Goal: Check status: Check status

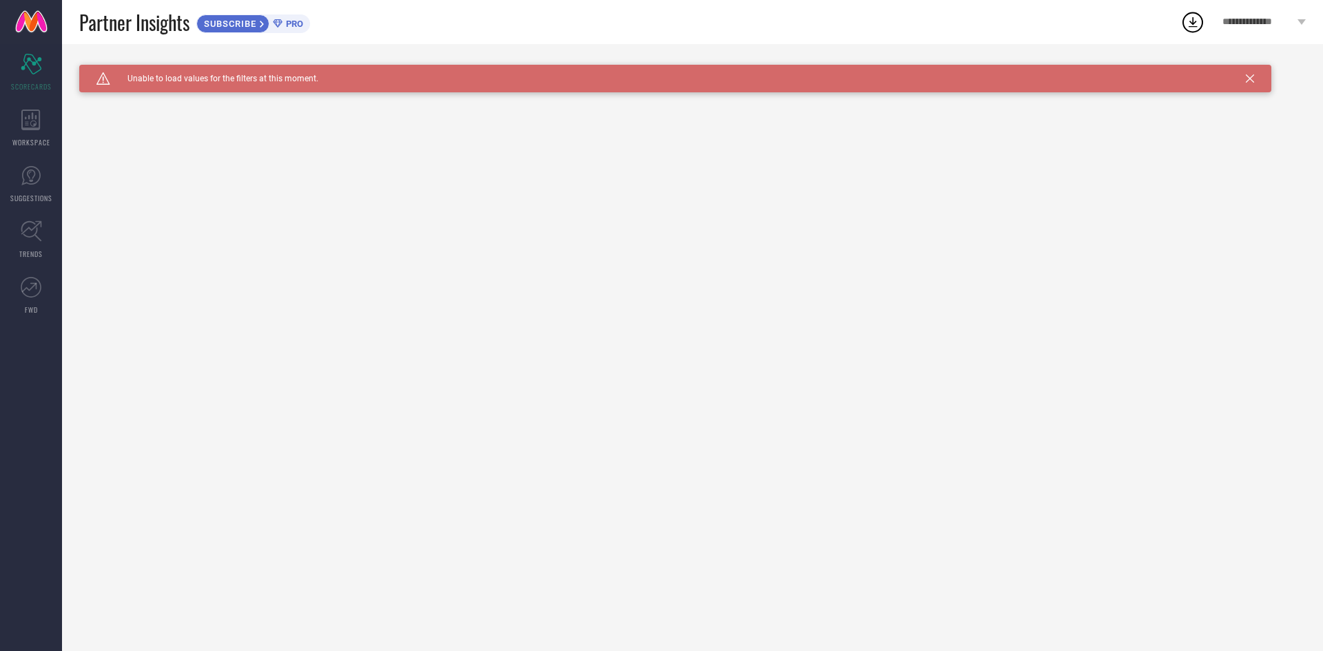
click at [1248, 82] on icon at bounding box center [1250, 78] width 8 height 8
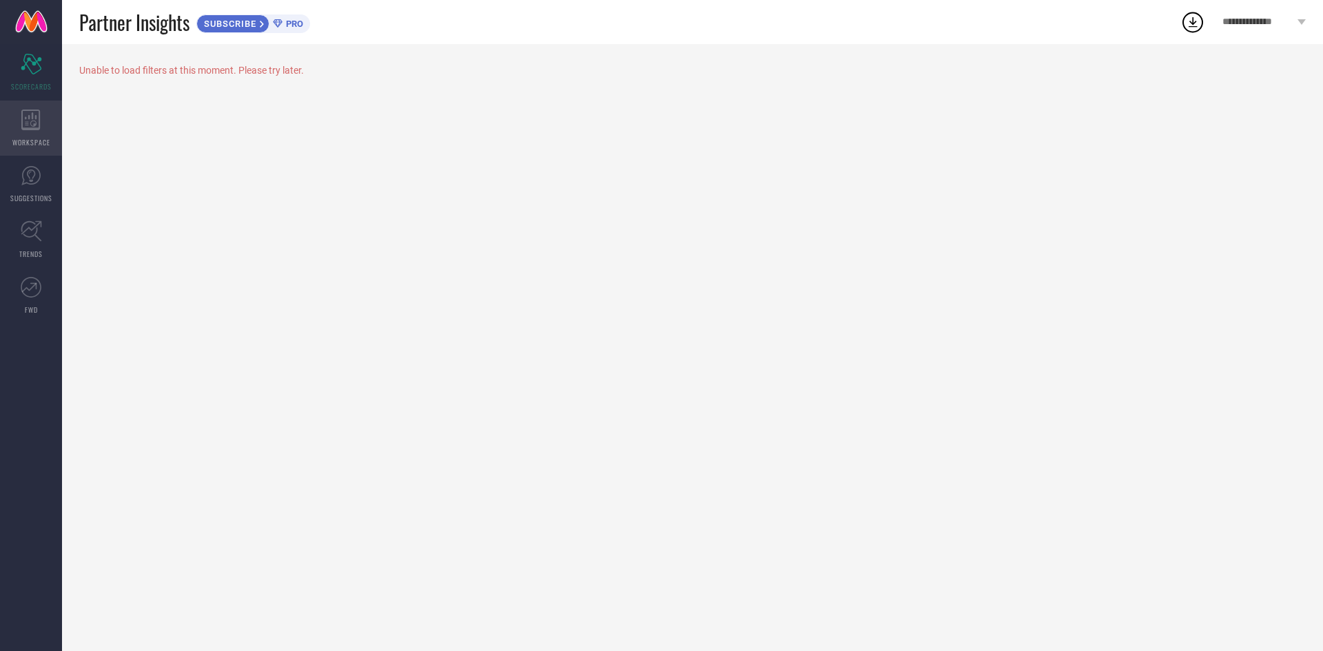
click at [25, 121] on icon at bounding box center [30, 120] width 19 height 21
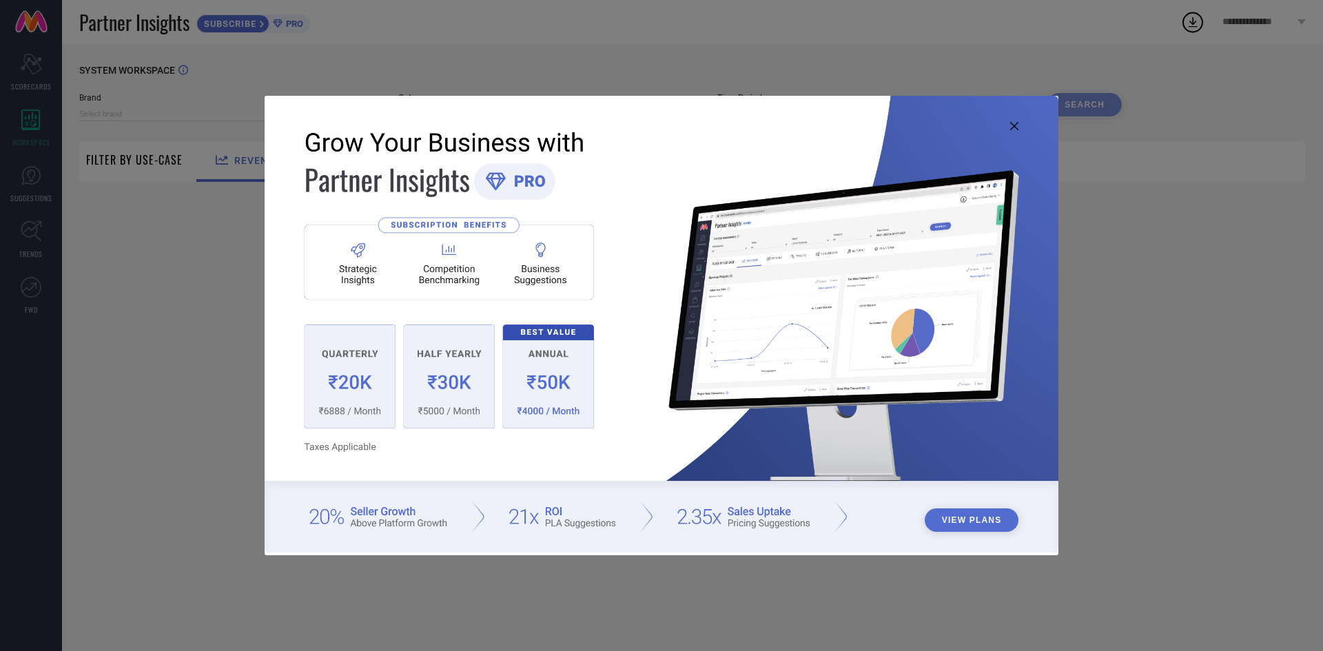
type input "1 STOP FASHION"
type input "All"
click at [1015, 124] on icon at bounding box center [1014, 126] width 8 height 8
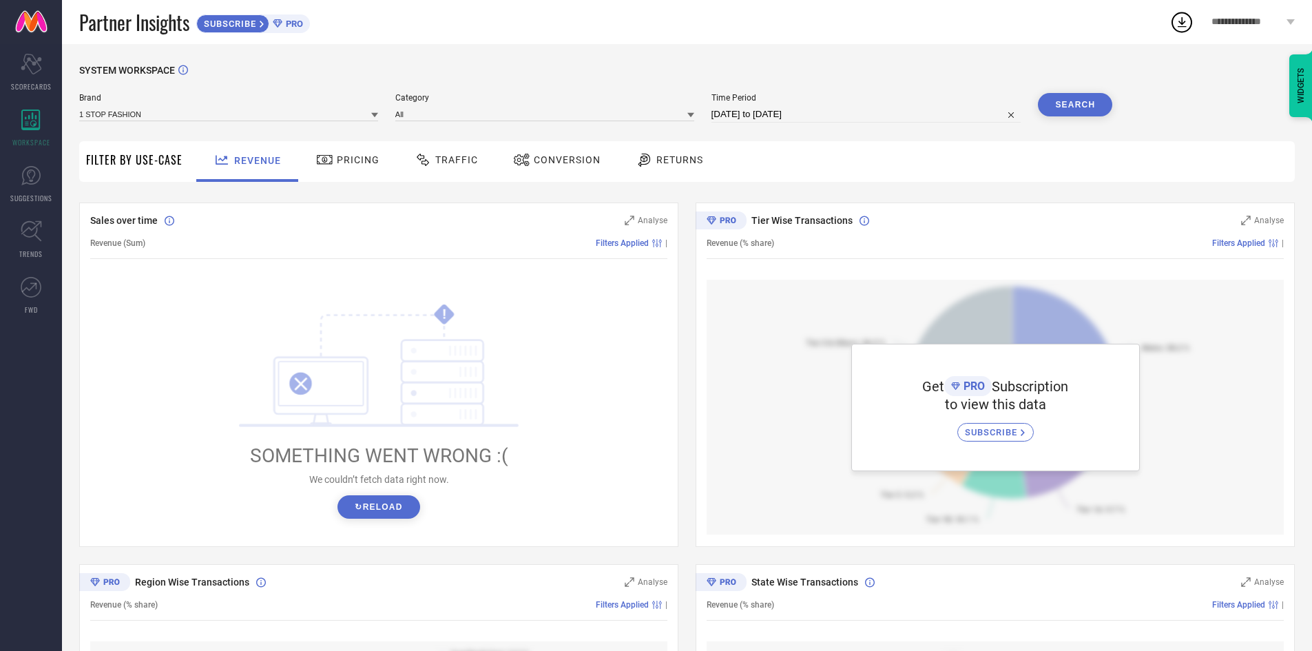
click at [338, 163] on span "Pricing" at bounding box center [358, 159] width 43 height 11
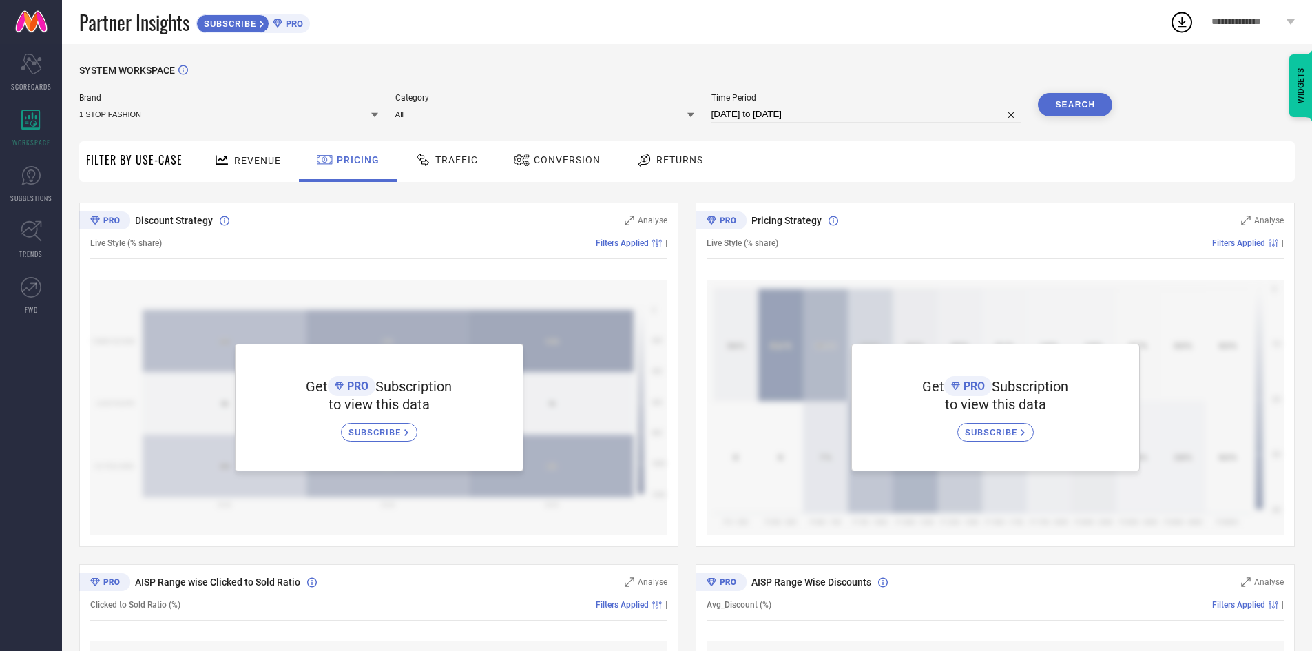
drag, startPoint x: 466, startPoint y: 159, endPoint x: 517, endPoint y: 156, distance: 50.4
click at [466, 160] on span "Traffic" at bounding box center [456, 159] width 43 height 11
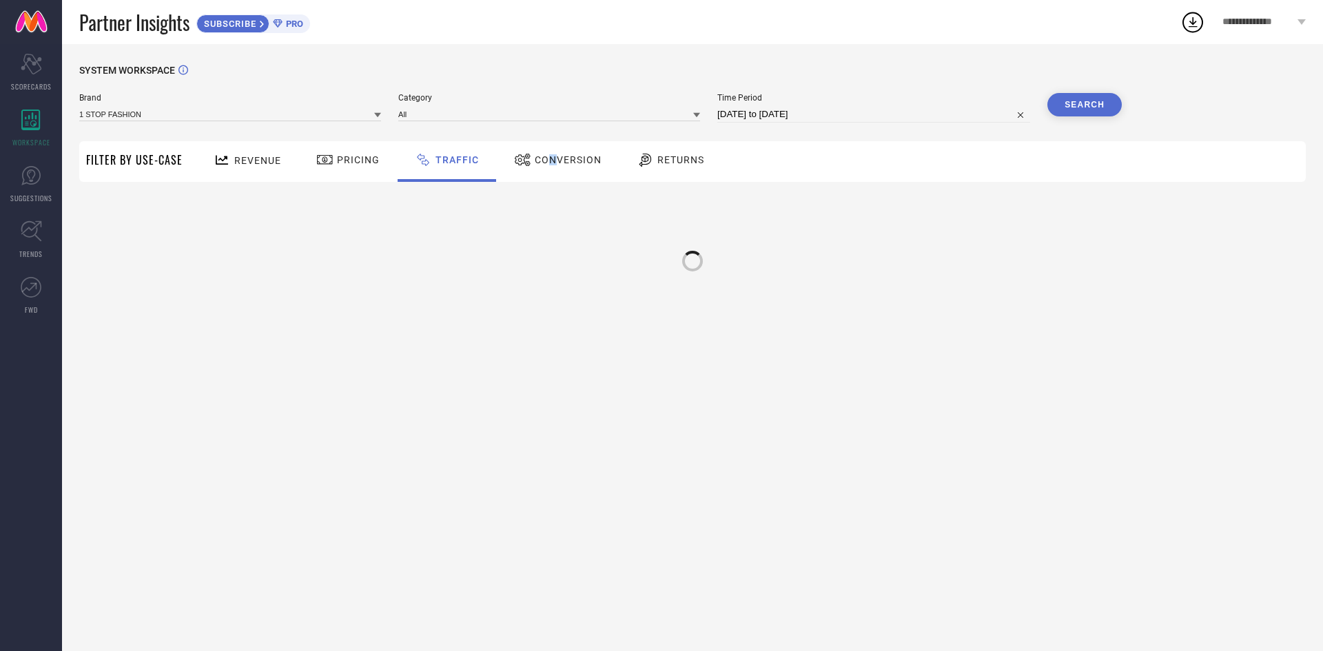
drag, startPoint x: 548, startPoint y: 155, endPoint x: 557, endPoint y: 155, distance: 9.0
click at [550, 155] on span "Conversion" at bounding box center [568, 159] width 67 height 11
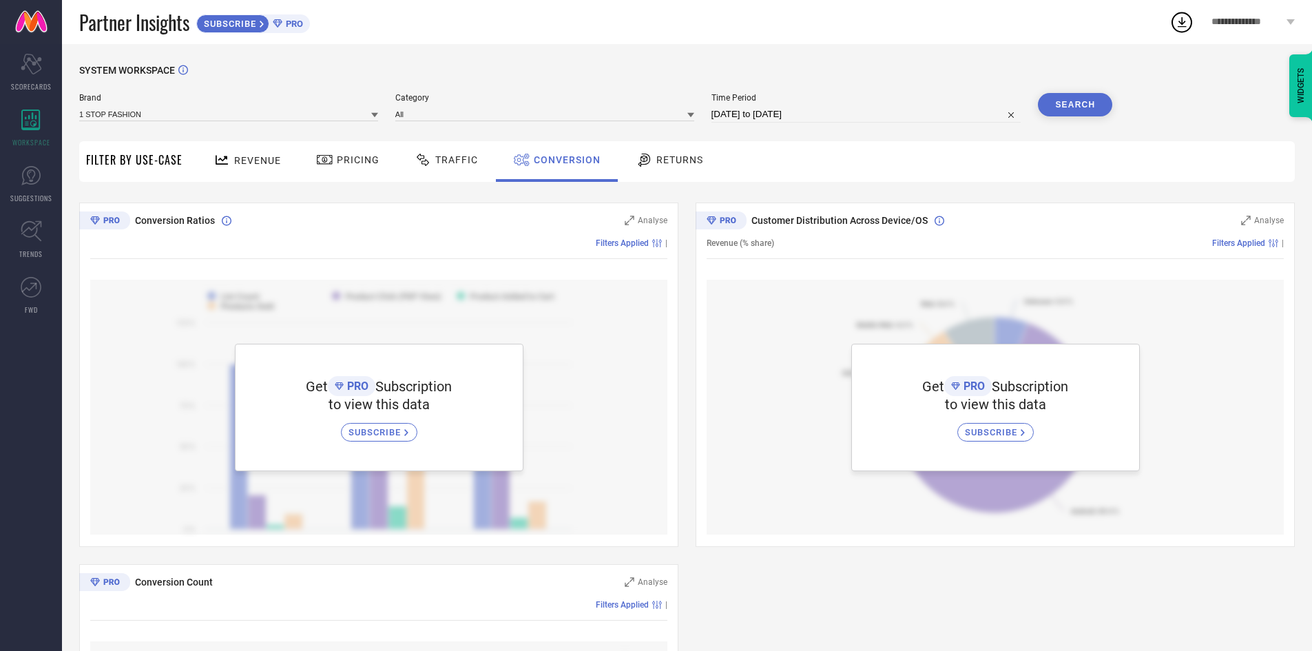
click at [686, 155] on span "Returns" at bounding box center [680, 159] width 47 height 11
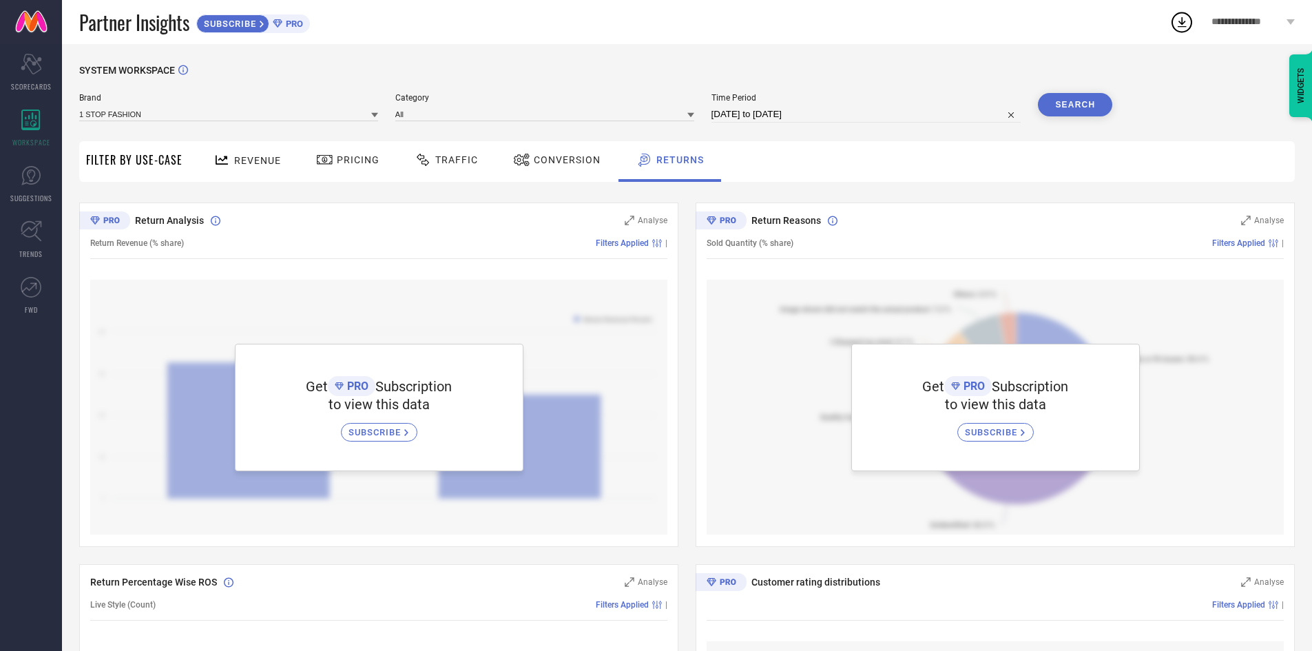
click at [1188, 23] on icon at bounding box center [1182, 22] width 25 height 25
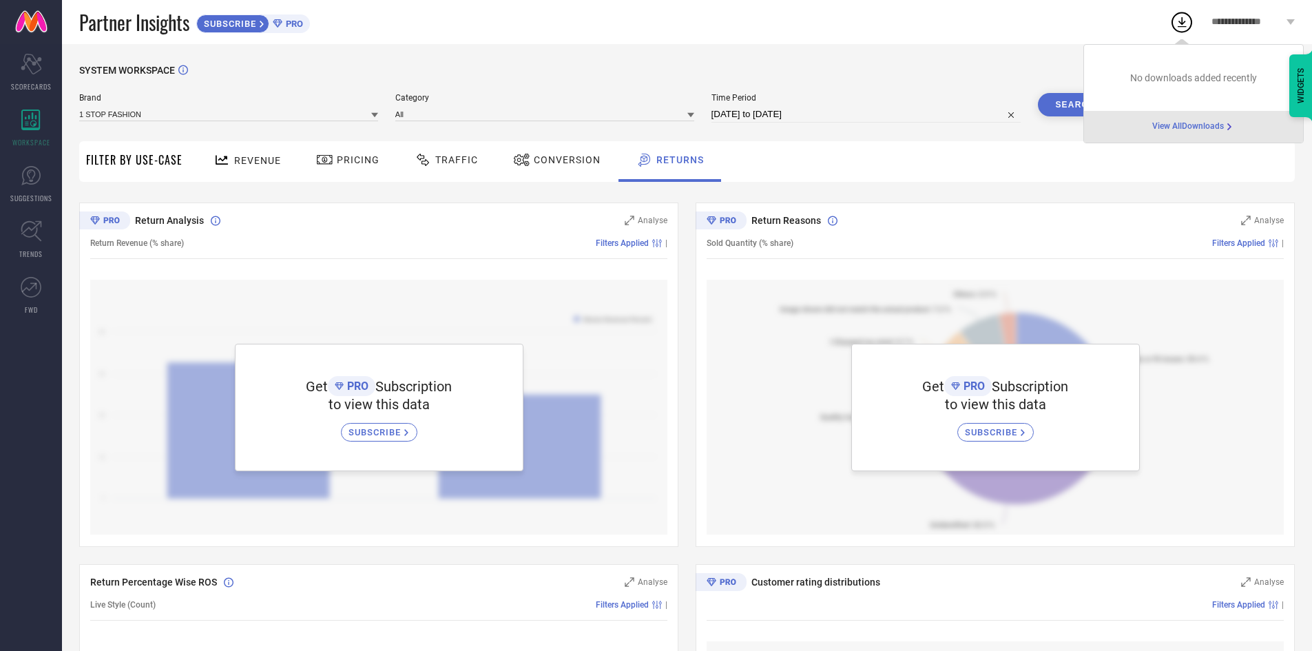
click at [1165, 126] on span "View All Downloads" at bounding box center [1189, 126] width 72 height 11
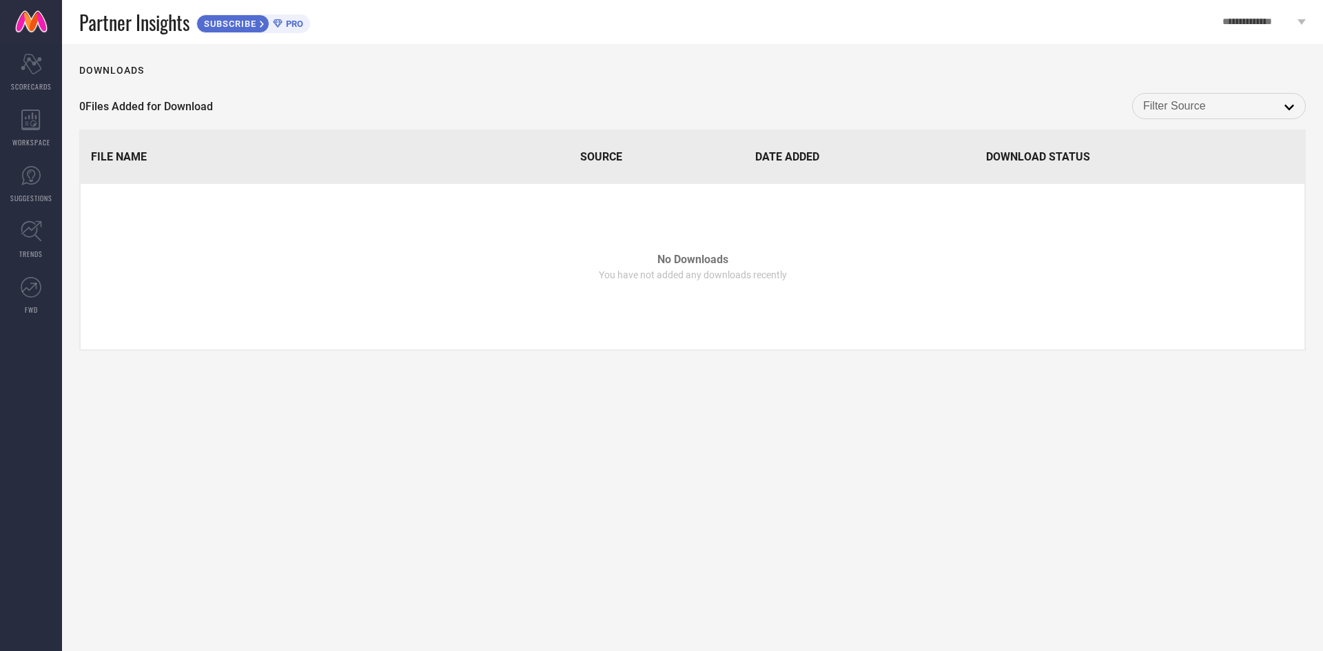
click at [127, 22] on span "Partner Insights" at bounding box center [134, 22] width 110 height 28
click at [39, 234] on icon at bounding box center [31, 230] width 21 height 21
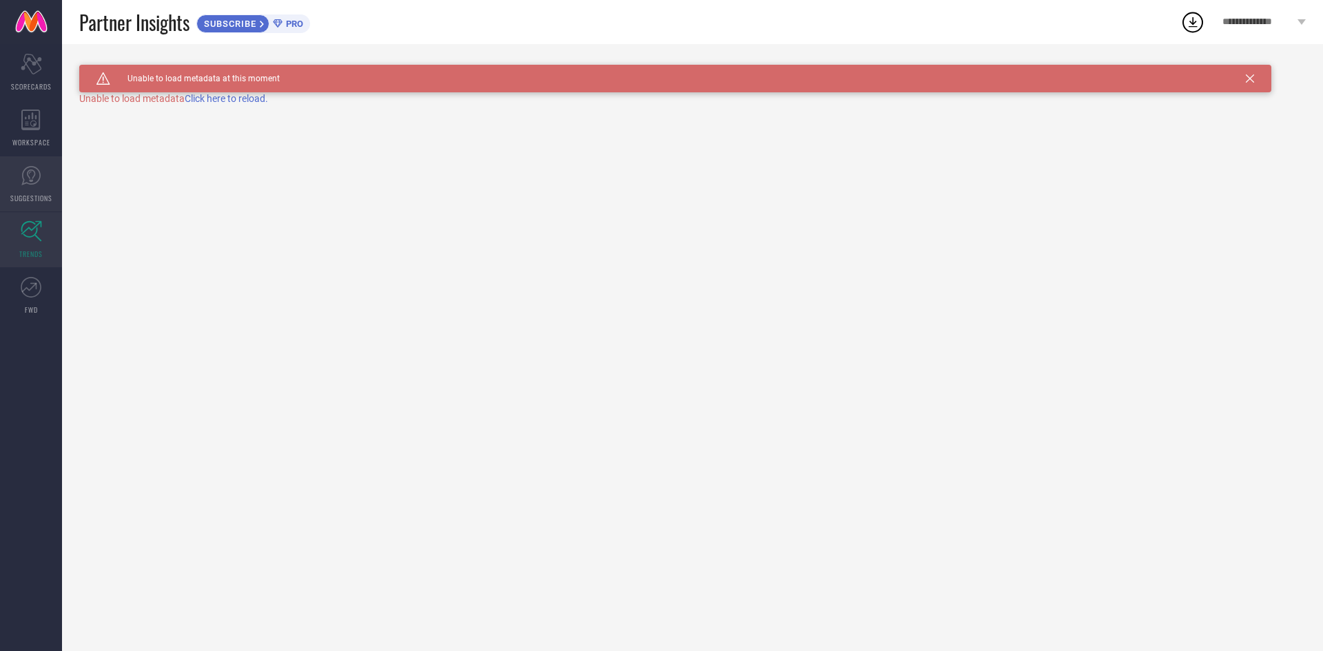
click at [41, 173] on icon at bounding box center [31, 175] width 21 height 21
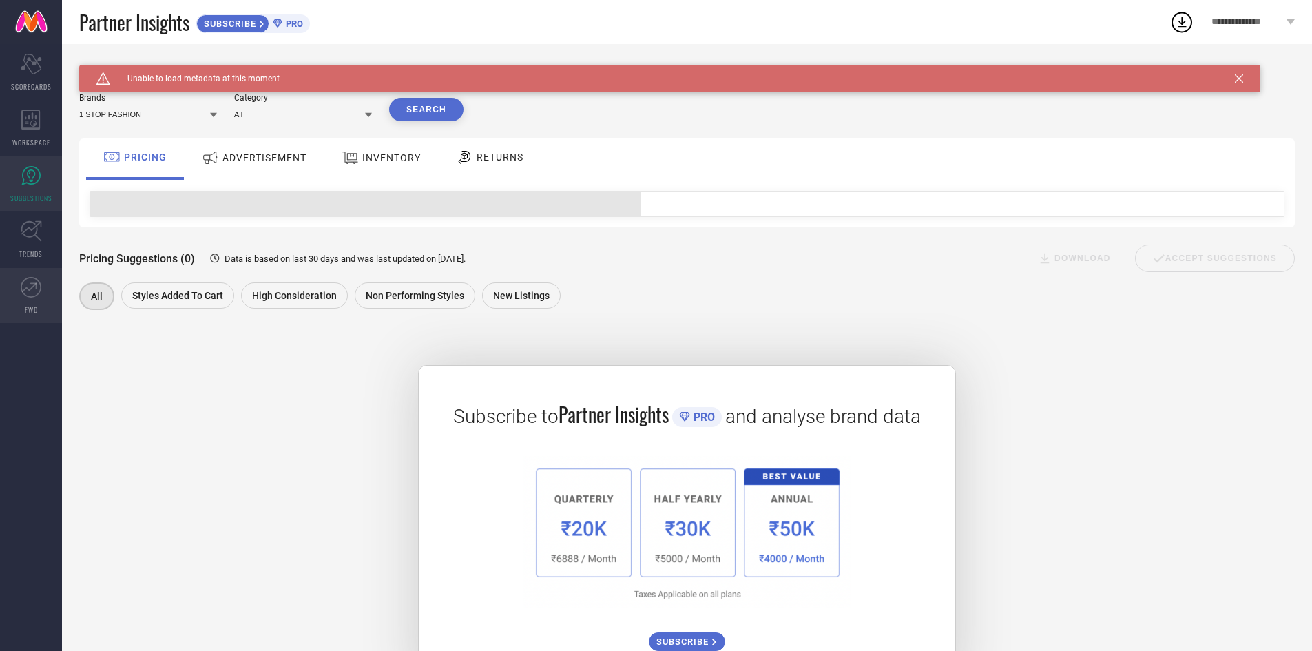
click at [40, 280] on icon at bounding box center [31, 287] width 21 height 21
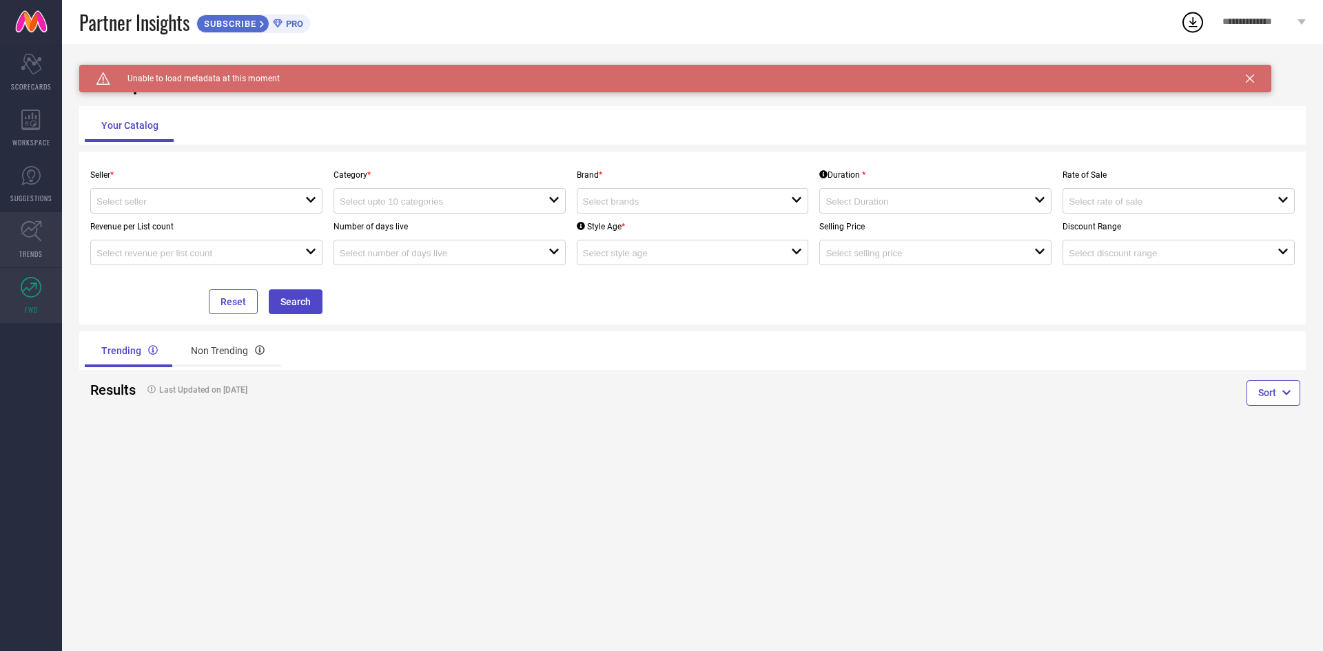
click at [39, 226] on icon at bounding box center [31, 230] width 21 height 21
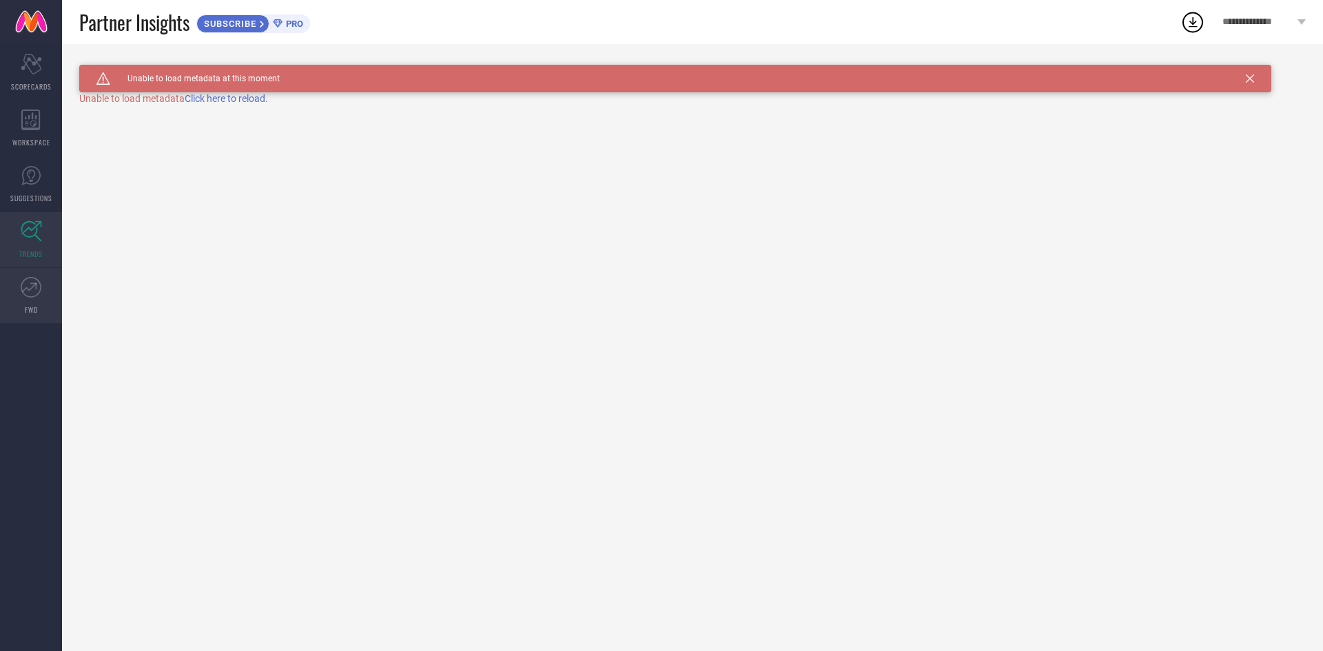
click at [43, 291] on link "FWD" at bounding box center [31, 295] width 62 height 55
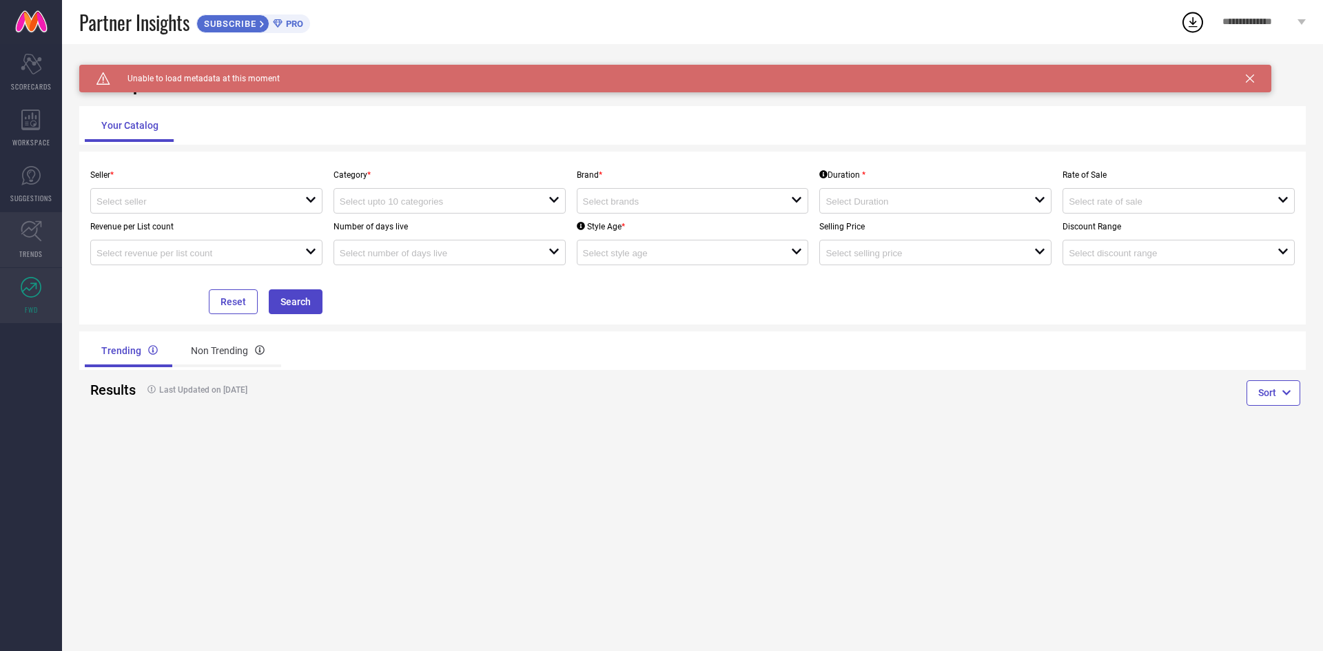
click at [3, 218] on link "TRENDS" at bounding box center [31, 239] width 62 height 55
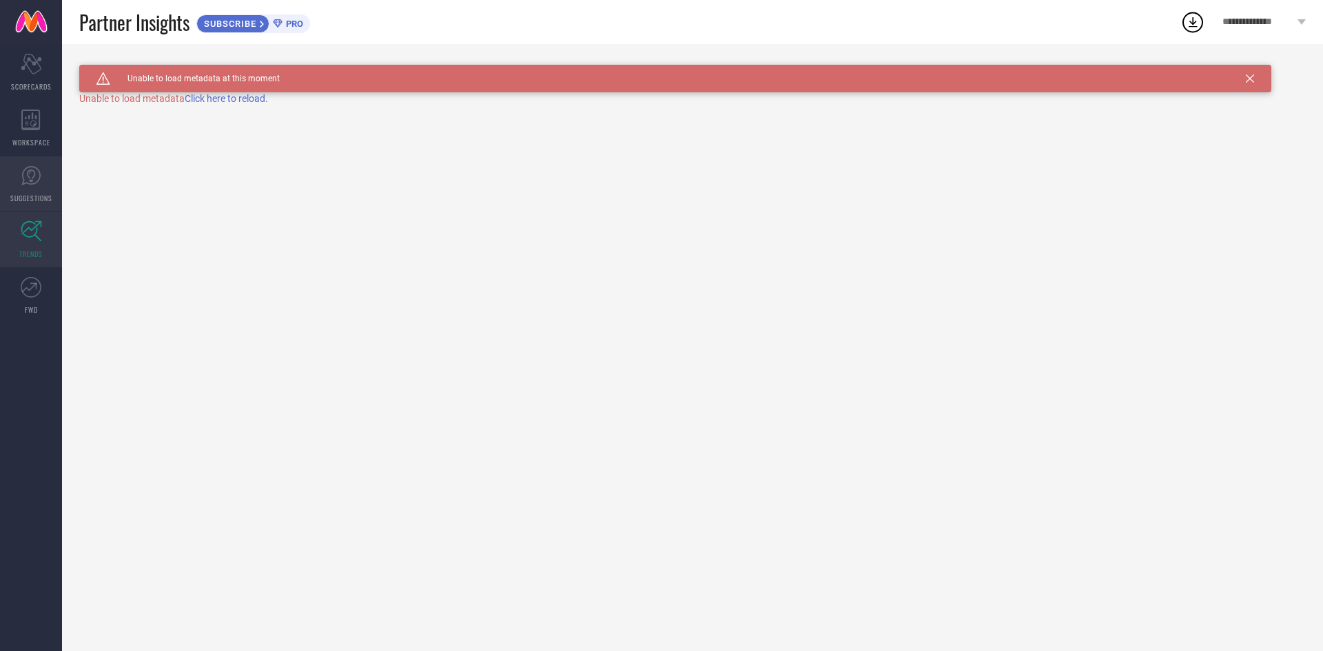
click at [22, 174] on icon at bounding box center [31, 175] width 21 height 21
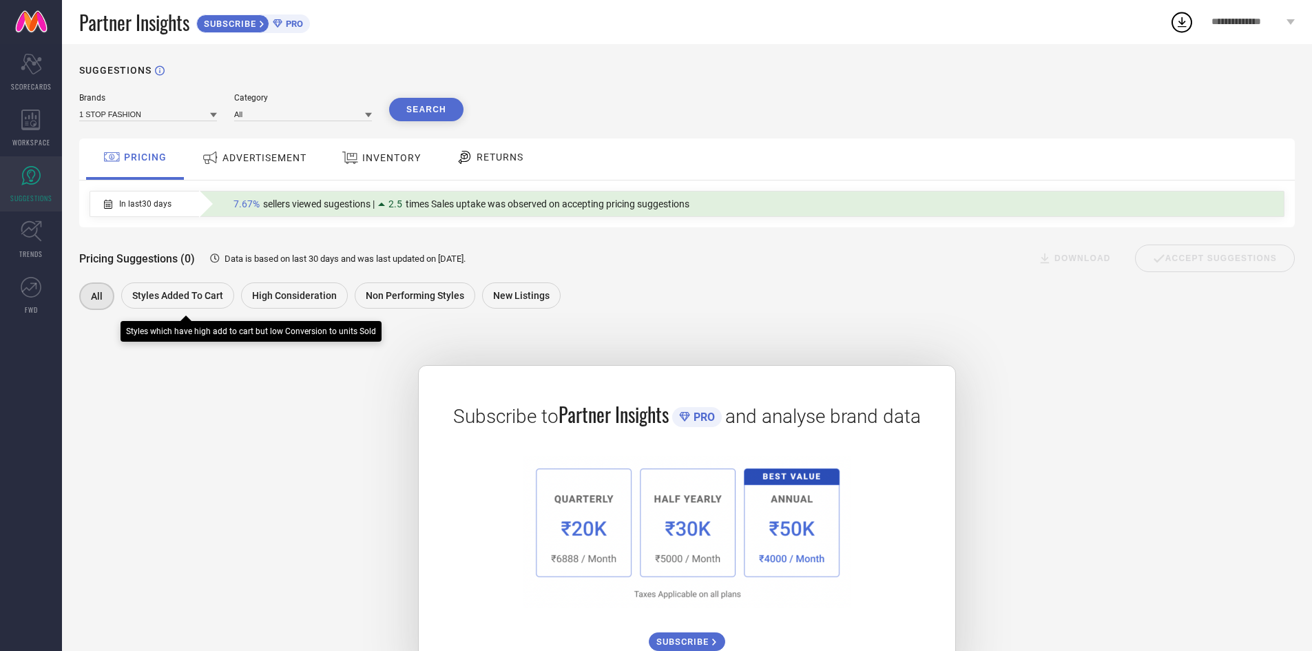
click at [173, 300] on span "Styles Added To Cart" at bounding box center [177, 295] width 91 height 11
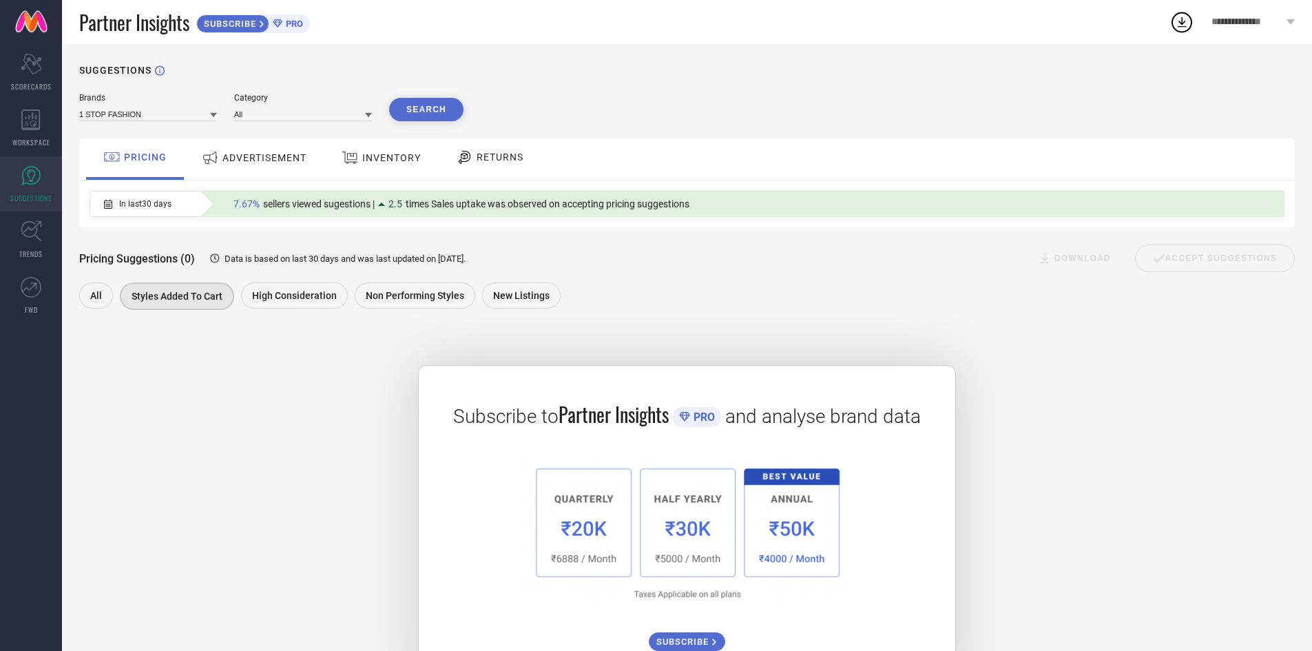
click at [283, 149] on div "ADVERTISEMENT" at bounding box center [254, 157] width 112 height 25
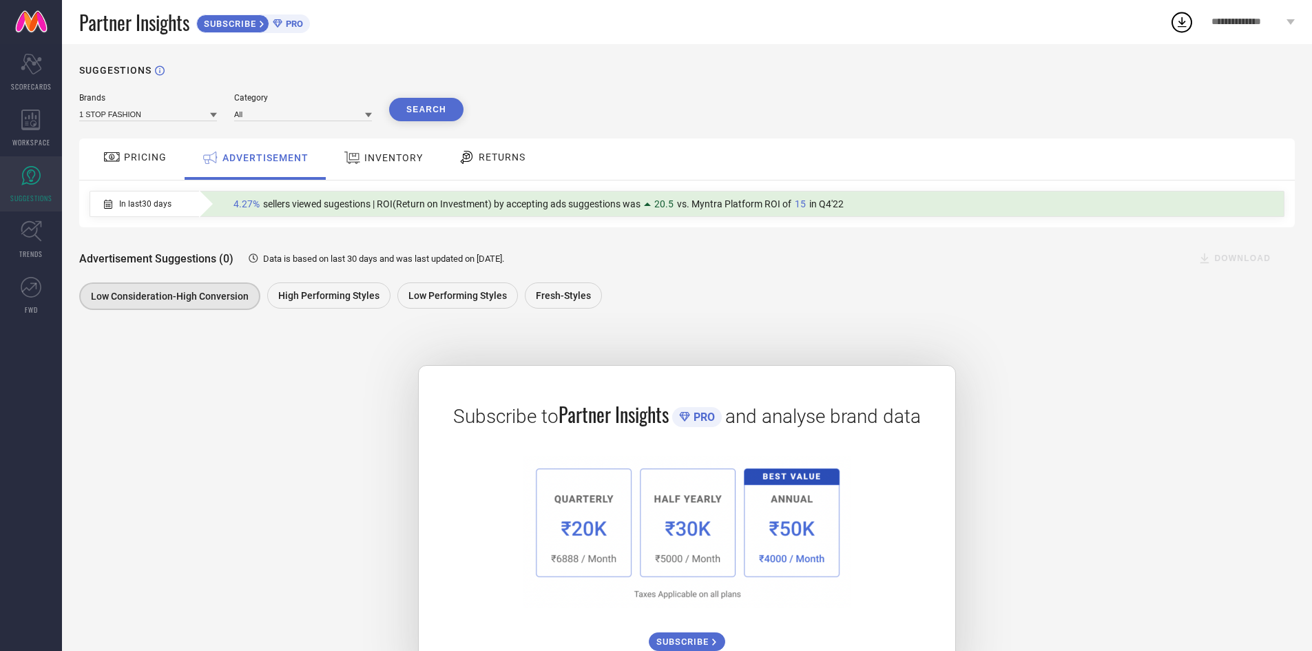
click at [404, 156] on span "INVENTORY" at bounding box center [393, 157] width 59 height 11
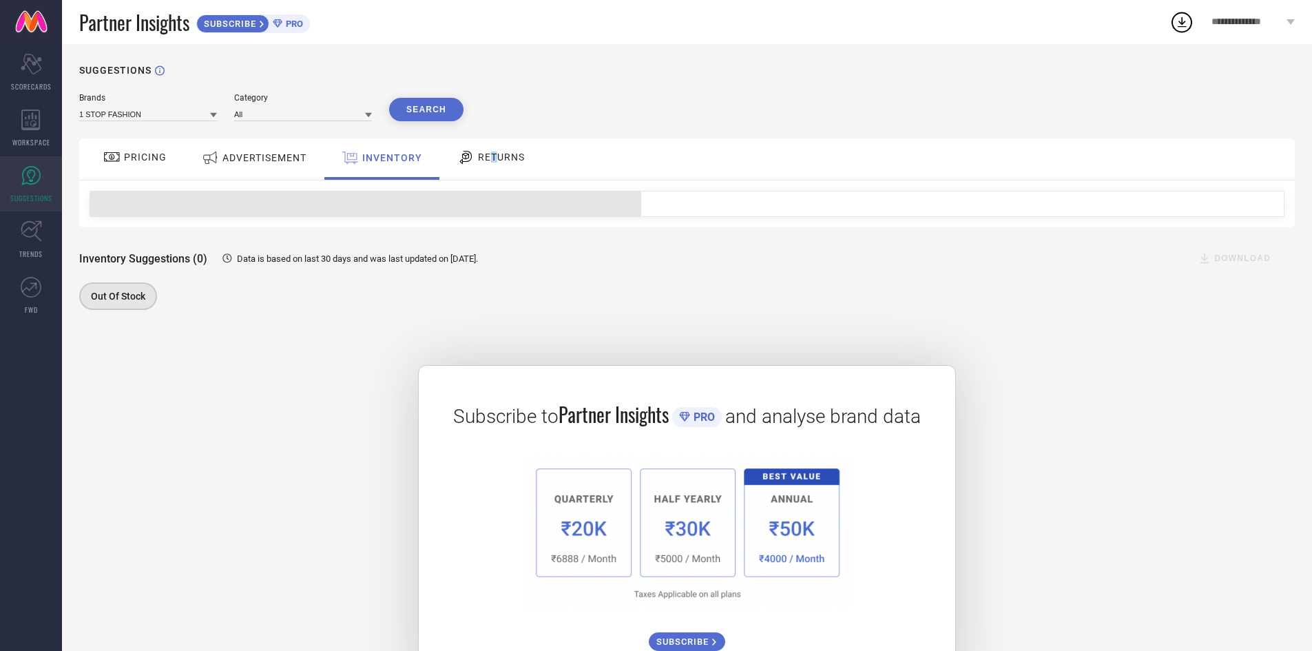
click at [493, 156] on span "RETURNS" at bounding box center [501, 157] width 47 height 11
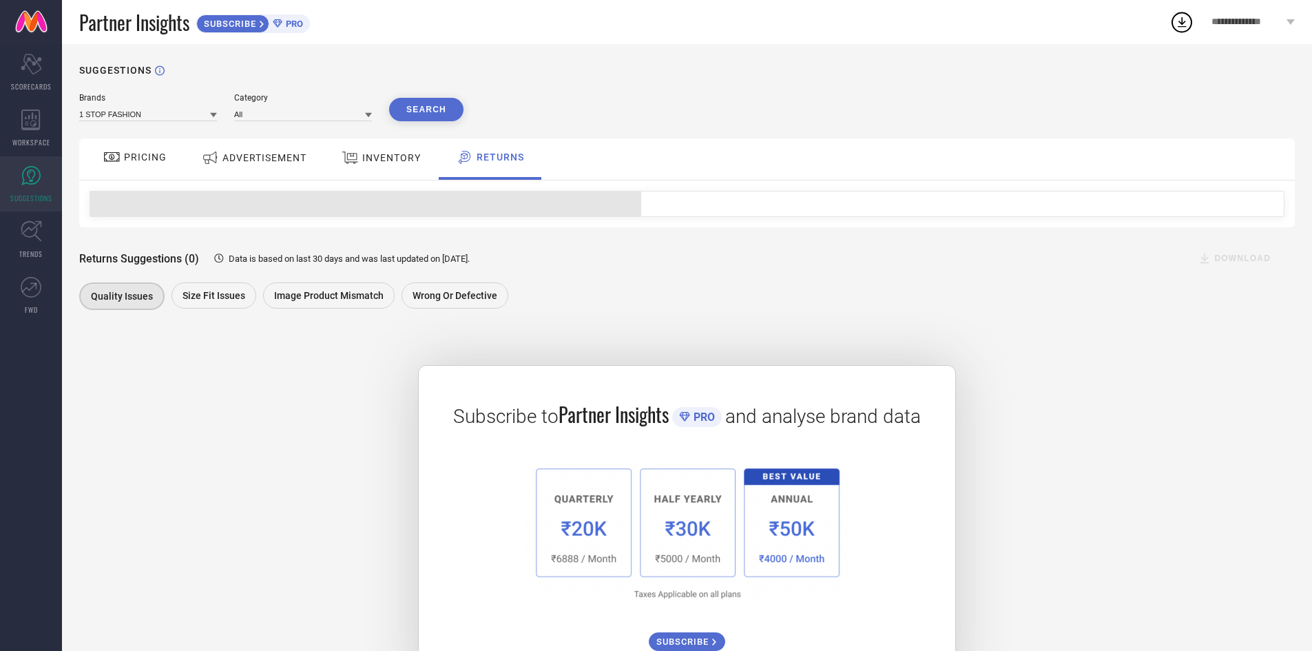
click at [390, 163] on span "INVENTORY" at bounding box center [391, 157] width 59 height 11
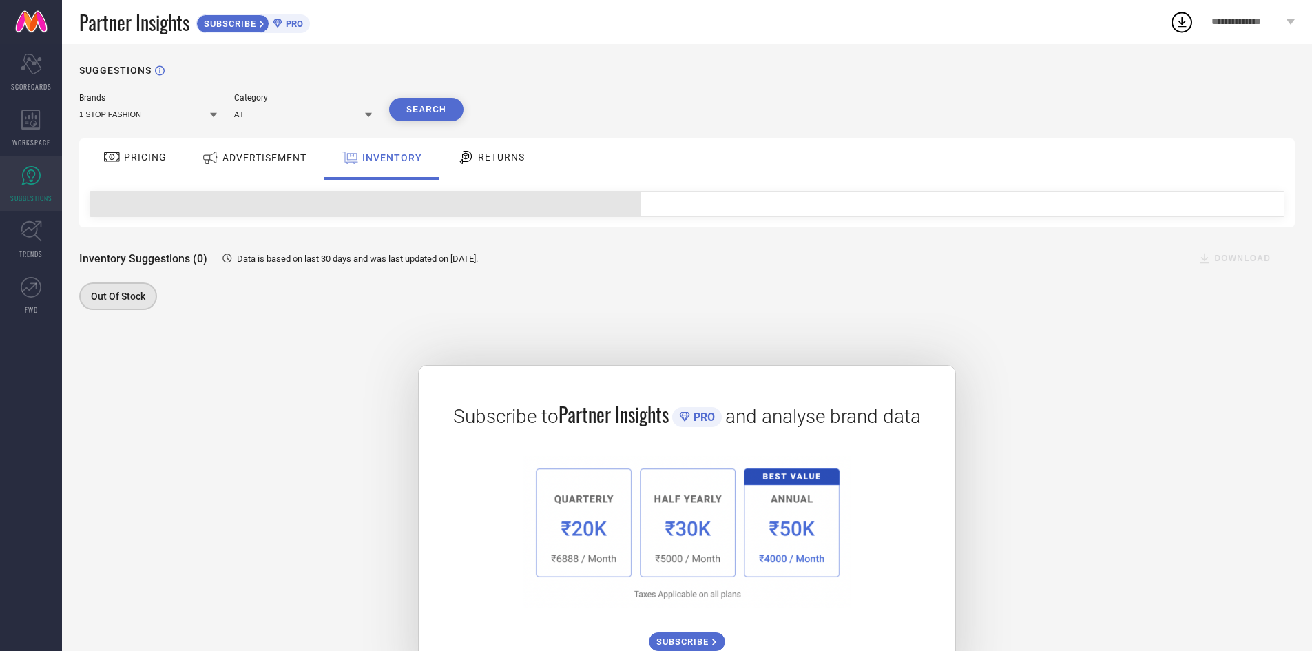
click at [267, 162] on span "ADVERTISEMENT" at bounding box center [265, 157] width 84 height 11
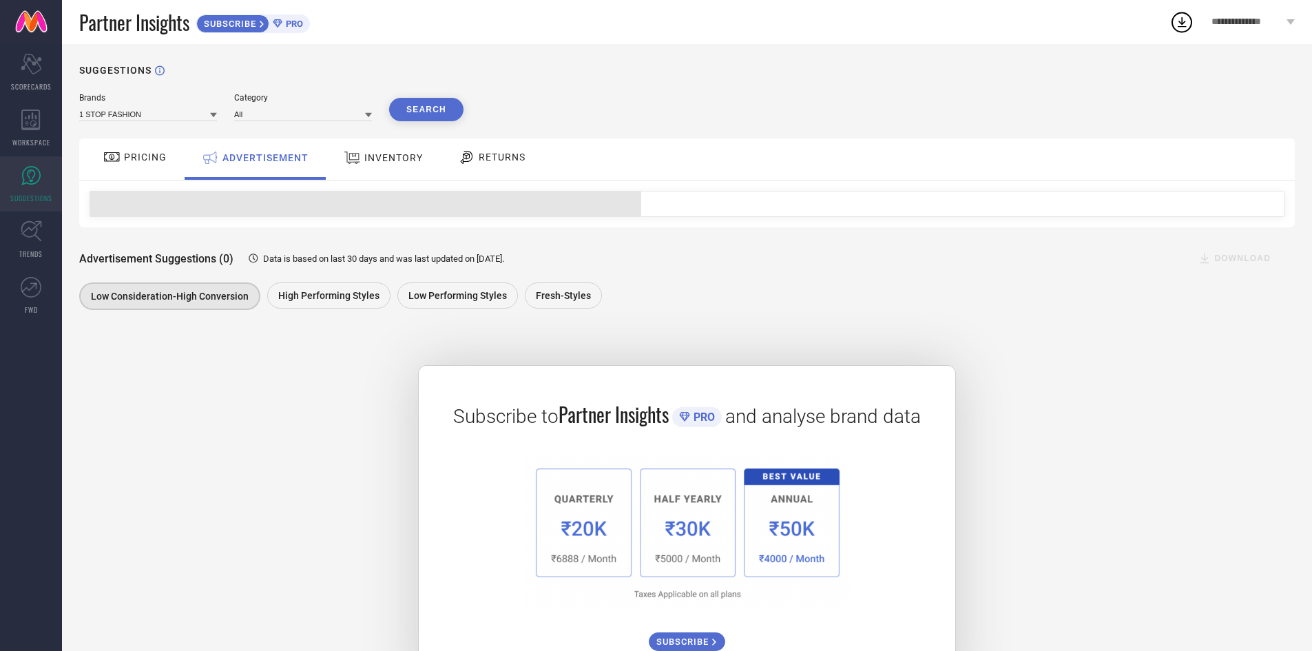
click at [121, 152] on div at bounding box center [113, 157] width 21 height 17
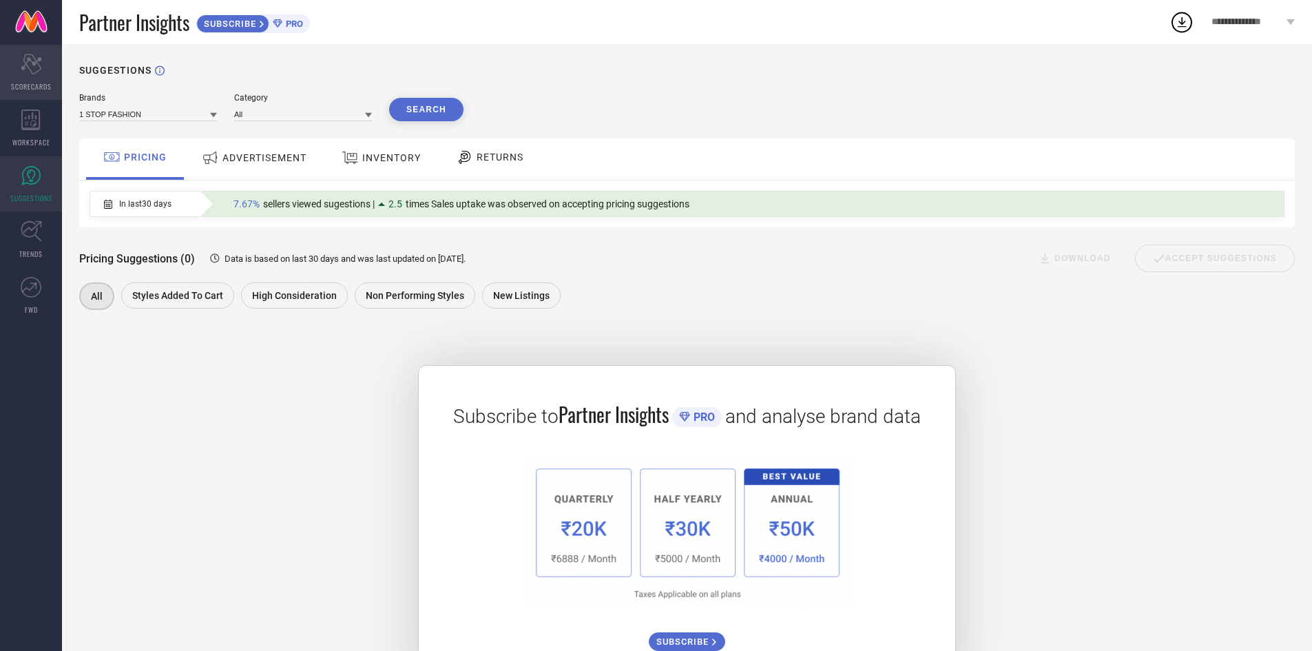
click at [30, 73] on icon "Scorecard" at bounding box center [31, 64] width 21 height 21
